Goal: Transaction & Acquisition: Purchase product/service

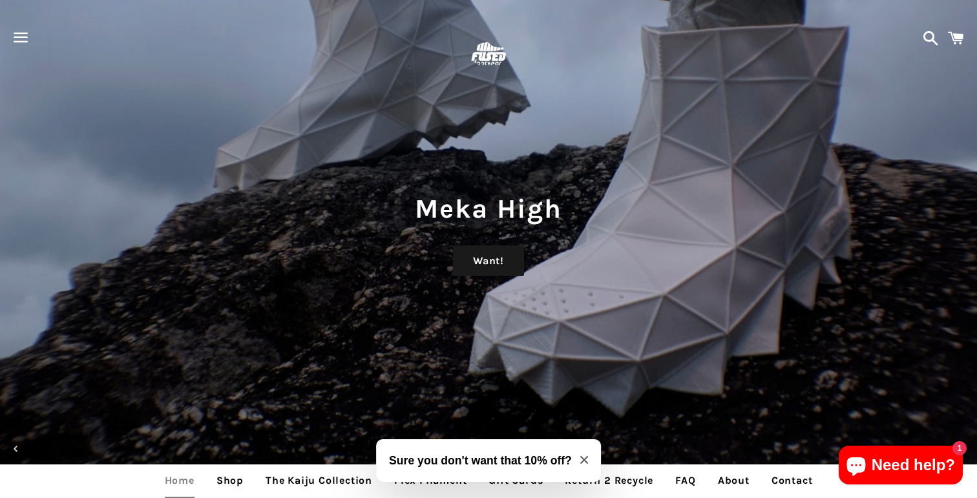
click at [28, 44] on span "button" at bounding box center [20, 37] width 29 height 39
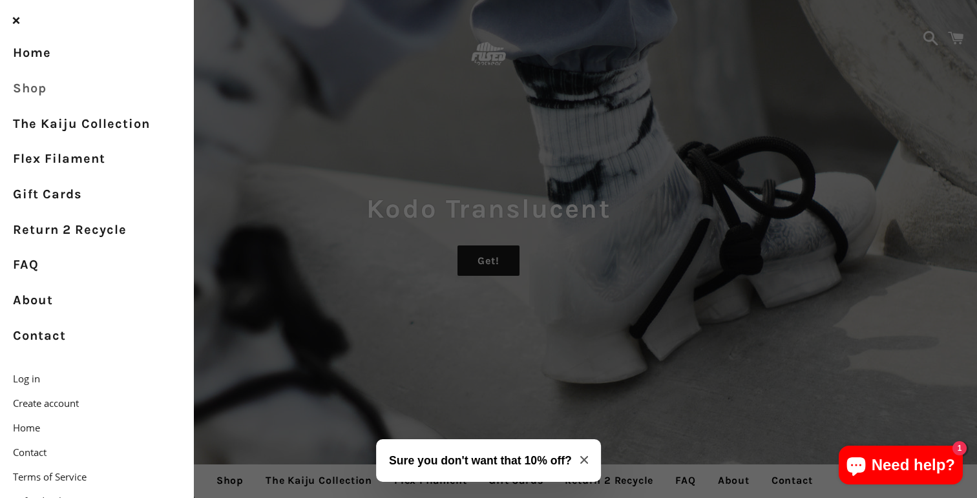
click at [32, 95] on link "Shop" at bounding box center [97, 89] width 194 height 36
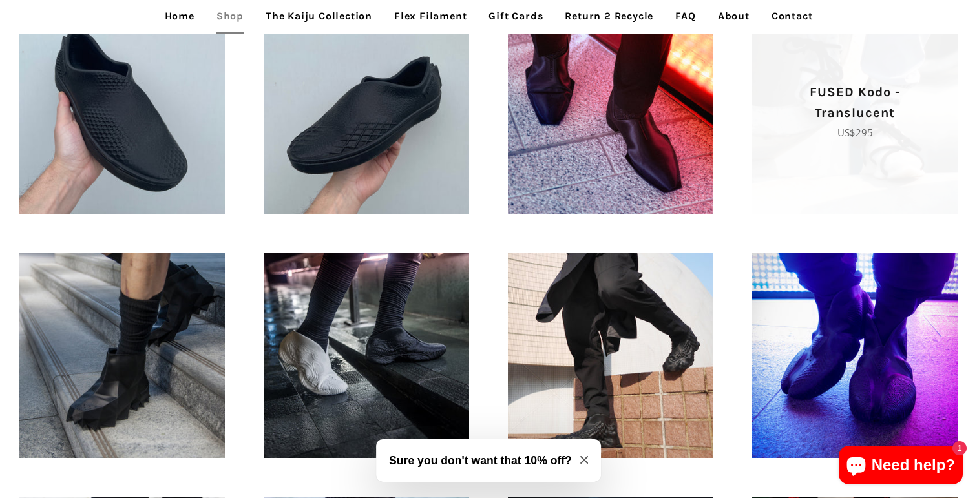
scroll to position [683, 0]
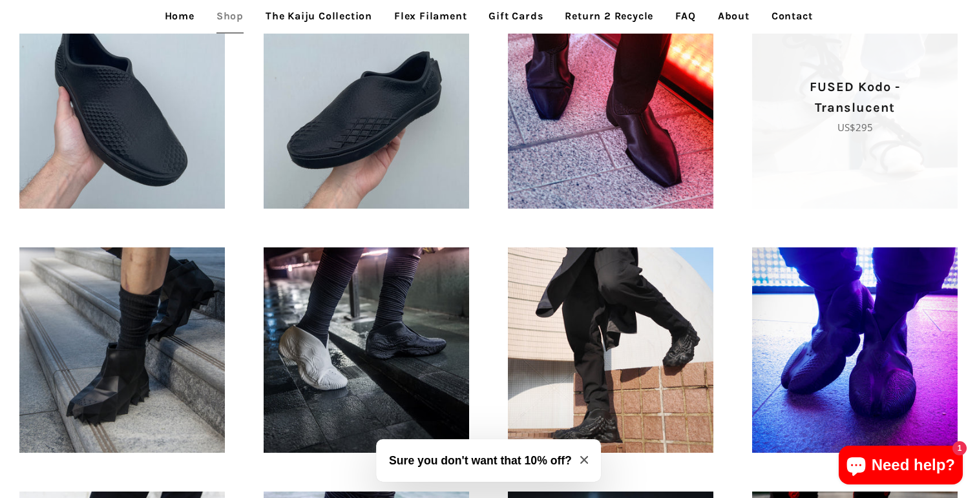
click at [886, 162] on span "FUSED Kodo - Translucent Regular price US$295" at bounding box center [855, 106] width 206 height 206
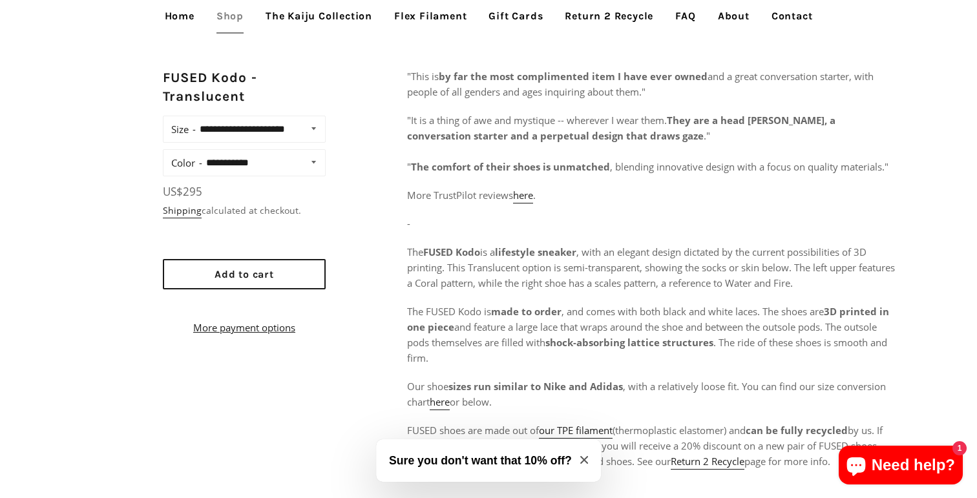
scroll to position [537, 0]
click at [588, 460] on icon "Close modal" at bounding box center [585, 460] width 8 height 8
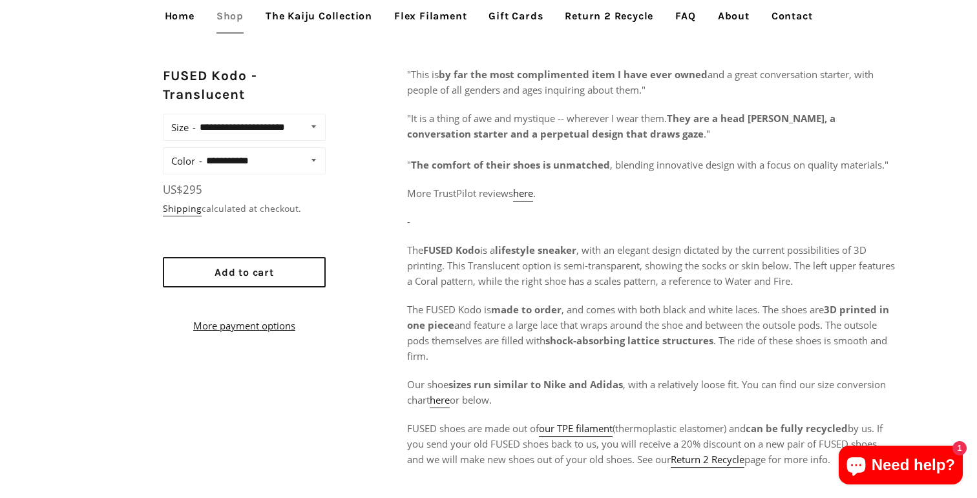
click at [860, 341] on span "The FUSED Kodo is made to order , and comes with both black and white laces. Th…" at bounding box center [648, 332] width 482 height 59
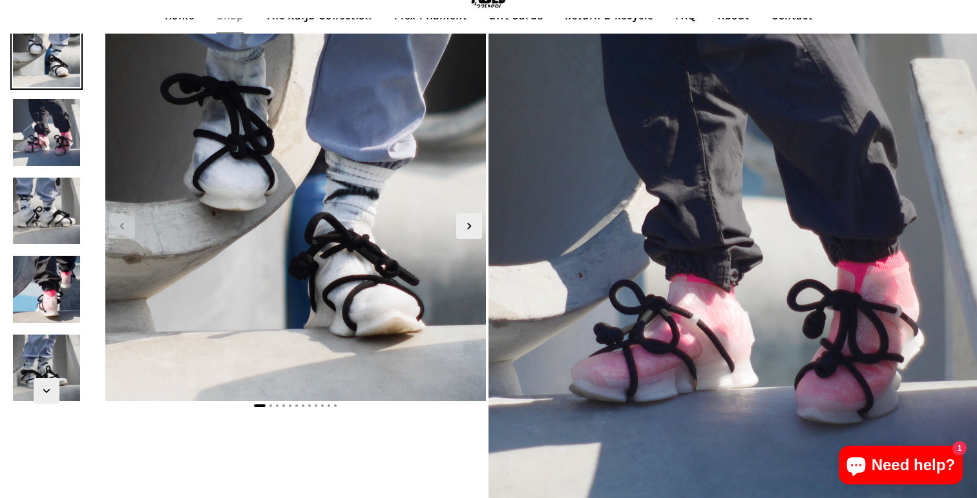
scroll to position [54, 0]
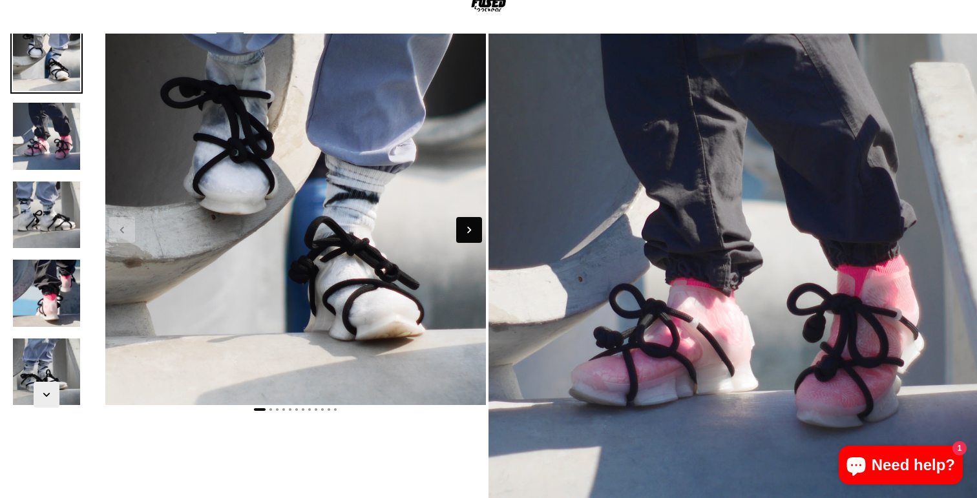
click at [473, 228] on icon "Next slide" at bounding box center [469, 230] width 14 height 14
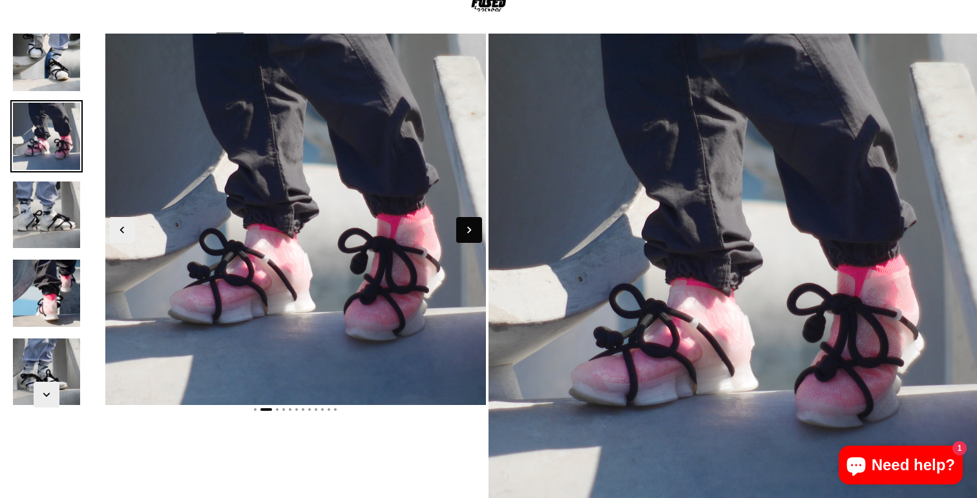
click at [473, 228] on icon "Next slide" at bounding box center [469, 230] width 14 height 14
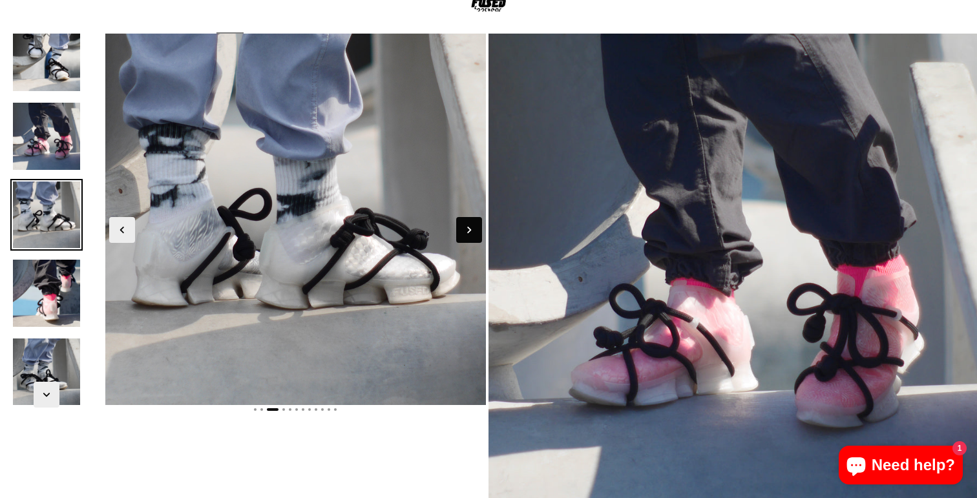
click at [473, 227] on icon "Next slide" at bounding box center [469, 230] width 14 height 14
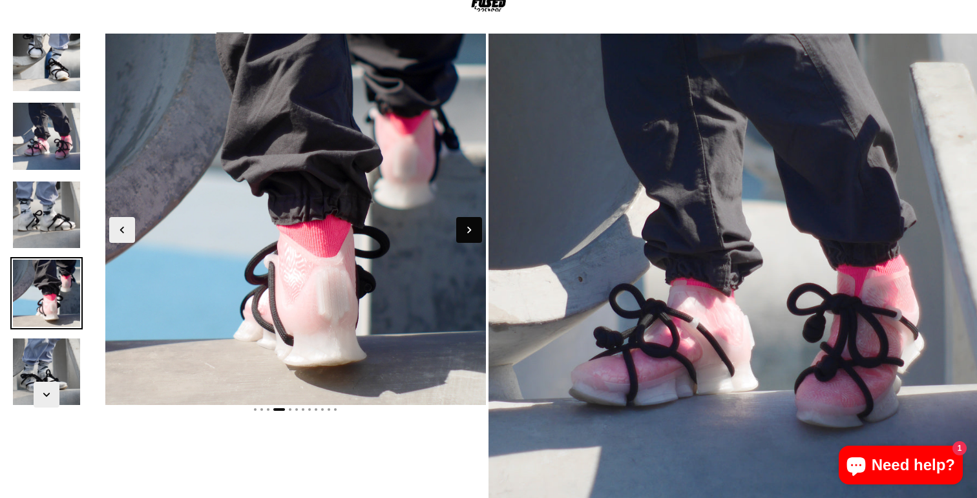
click at [472, 227] on icon "Next slide" at bounding box center [469, 230] width 14 height 14
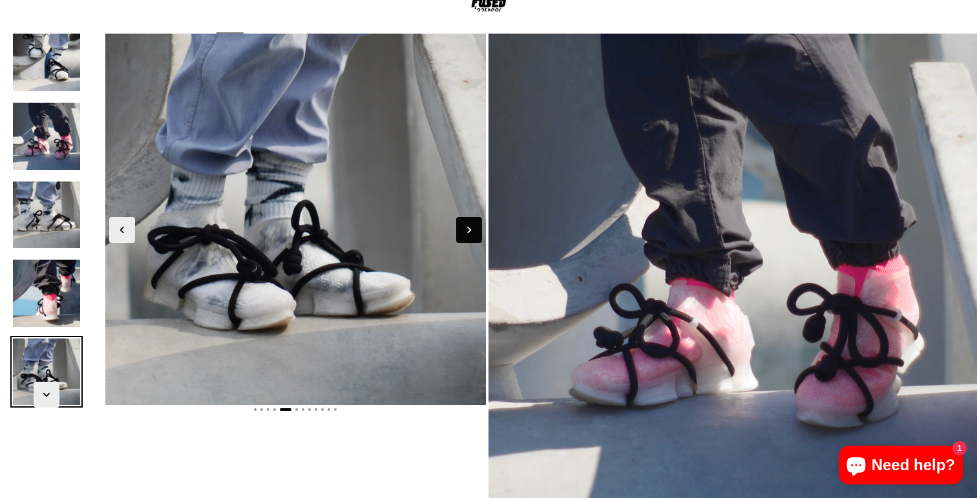
click at [472, 227] on icon "Next slide" at bounding box center [469, 230] width 14 height 14
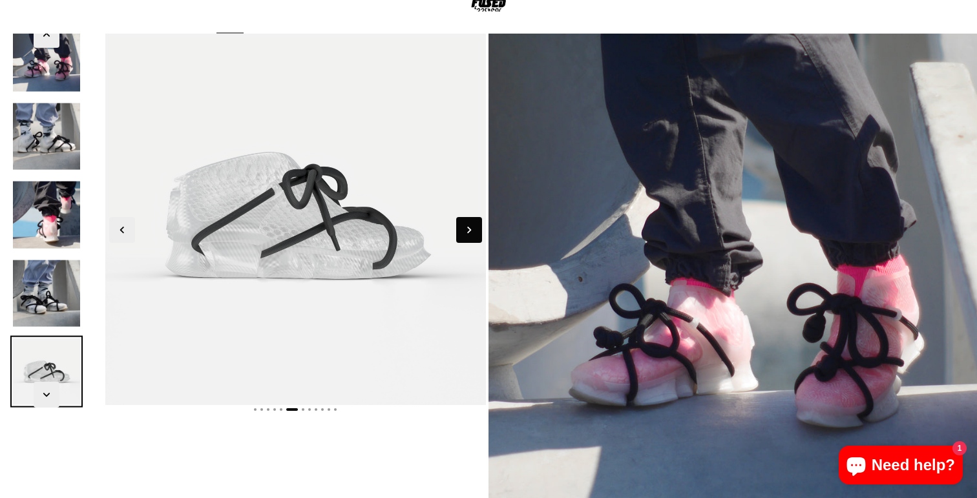
click at [469, 221] on span "Next slide" at bounding box center [469, 230] width 26 height 26
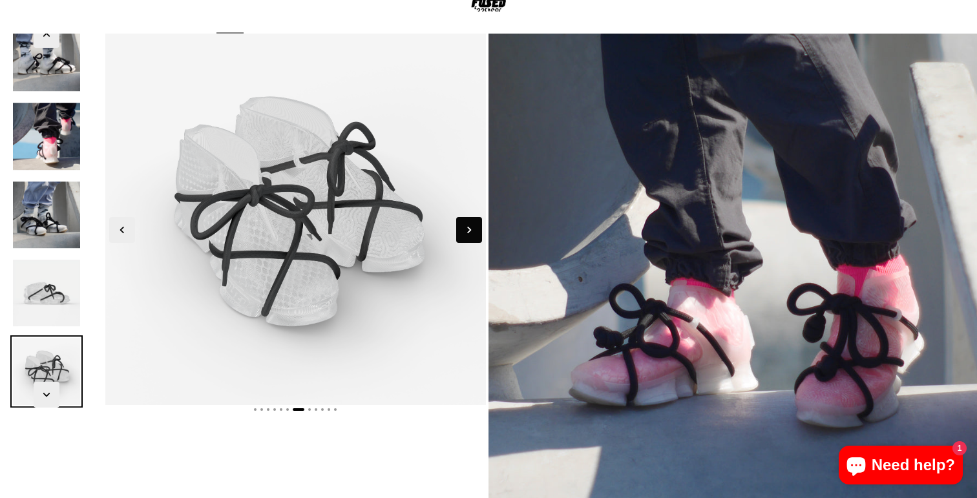
click at [469, 221] on span "Next slide" at bounding box center [469, 230] width 26 height 26
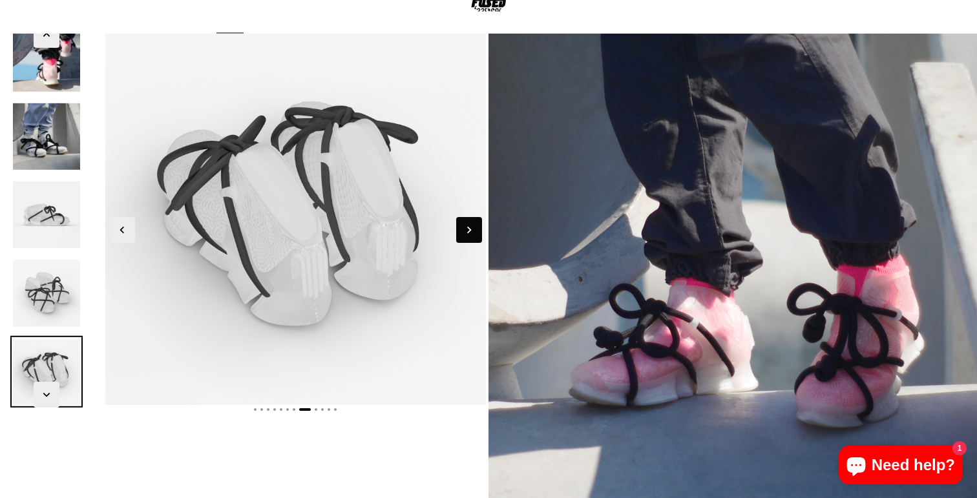
click at [469, 221] on span "Next slide" at bounding box center [469, 230] width 26 height 26
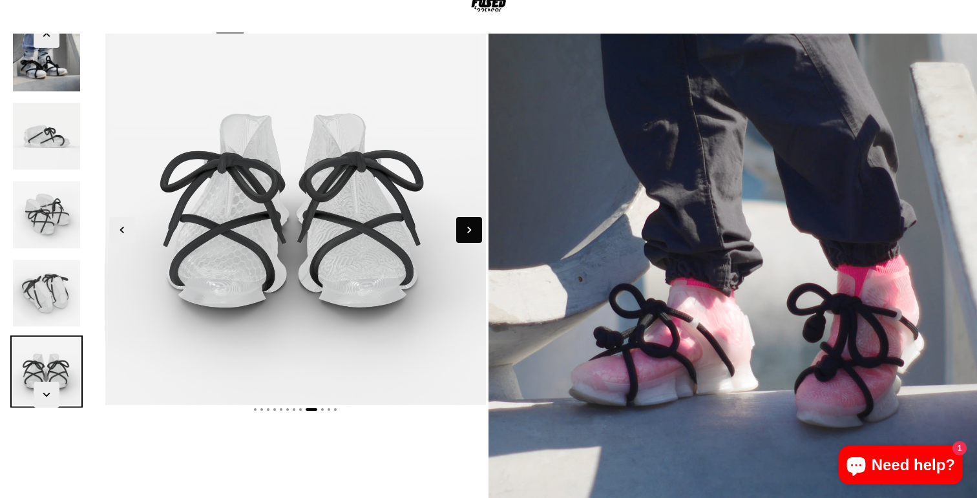
click at [468, 228] on icon "Next slide" at bounding box center [469, 229] width 4 height 6
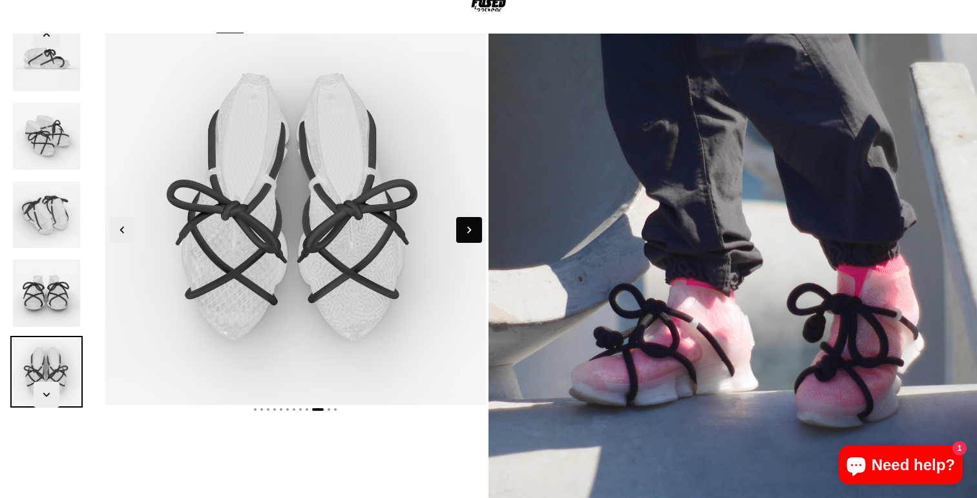
click at [468, 228] on icon "Next slide" at bounding box center [469, 229] width 4 height 6
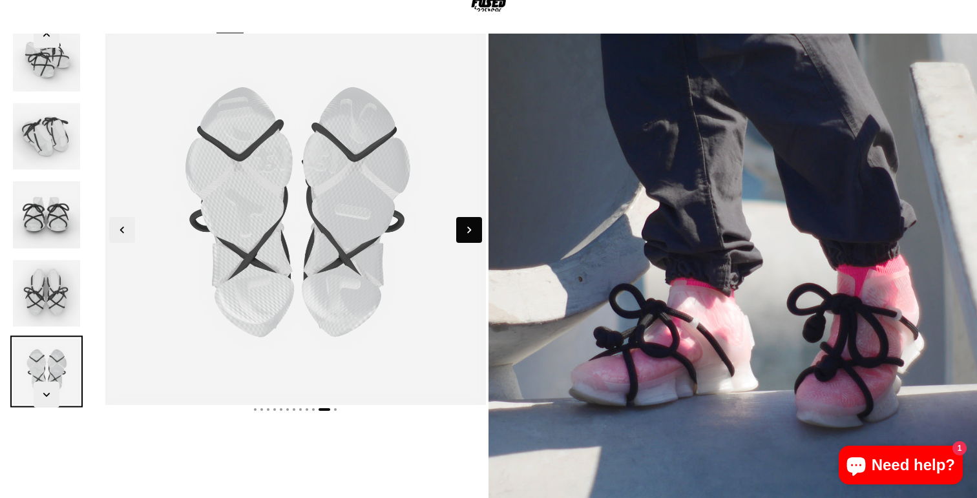
click at [468, 228] on icon "Next slide" at bounding box center [469, 229] width 4 height 6
